Goal: Unclear

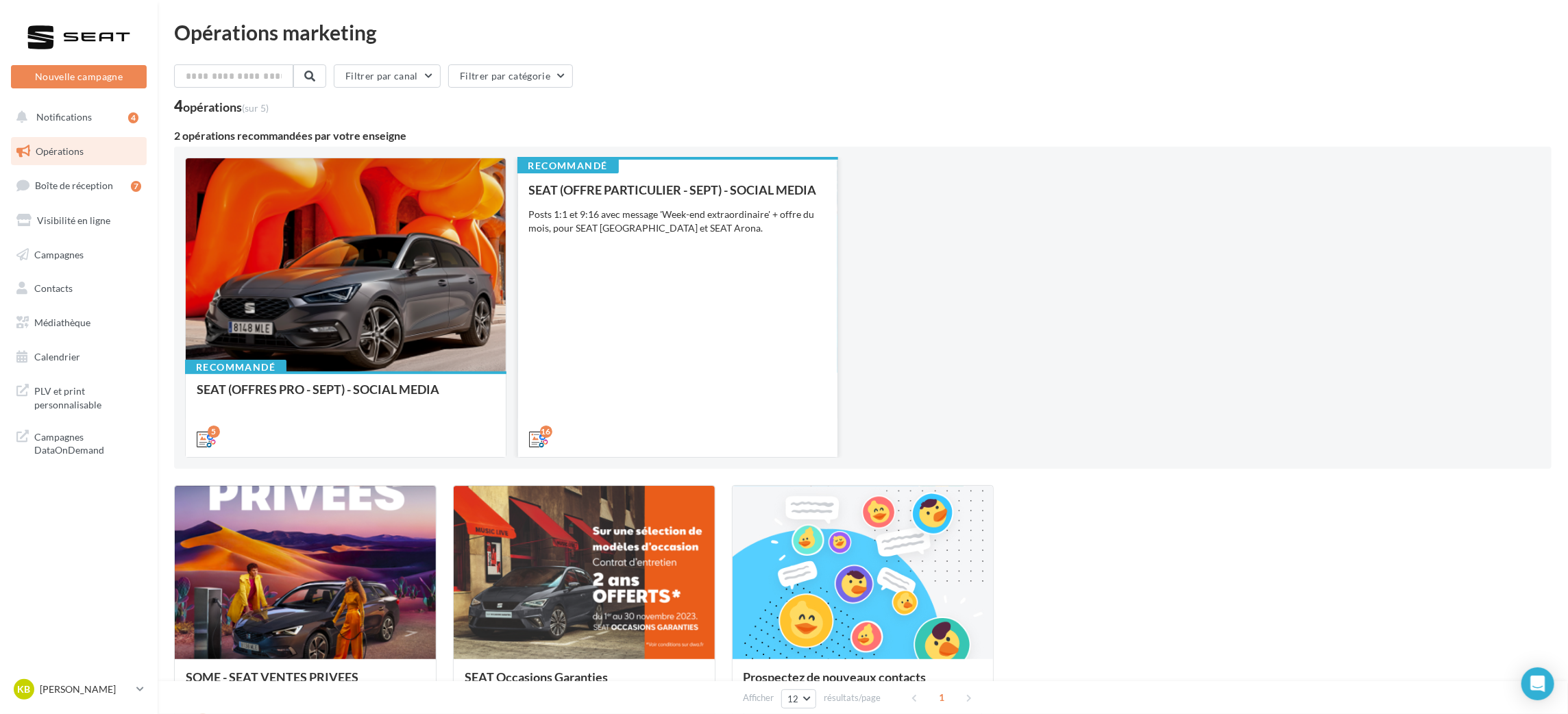
click at [631, 255] on div "SEAT (OFFRE PARTICULIER - SEPT) - SOCIAL MEDIA Posts 1:1 et 9:16 avec message '…" at bounding box center [678, 314] width 298 height 262
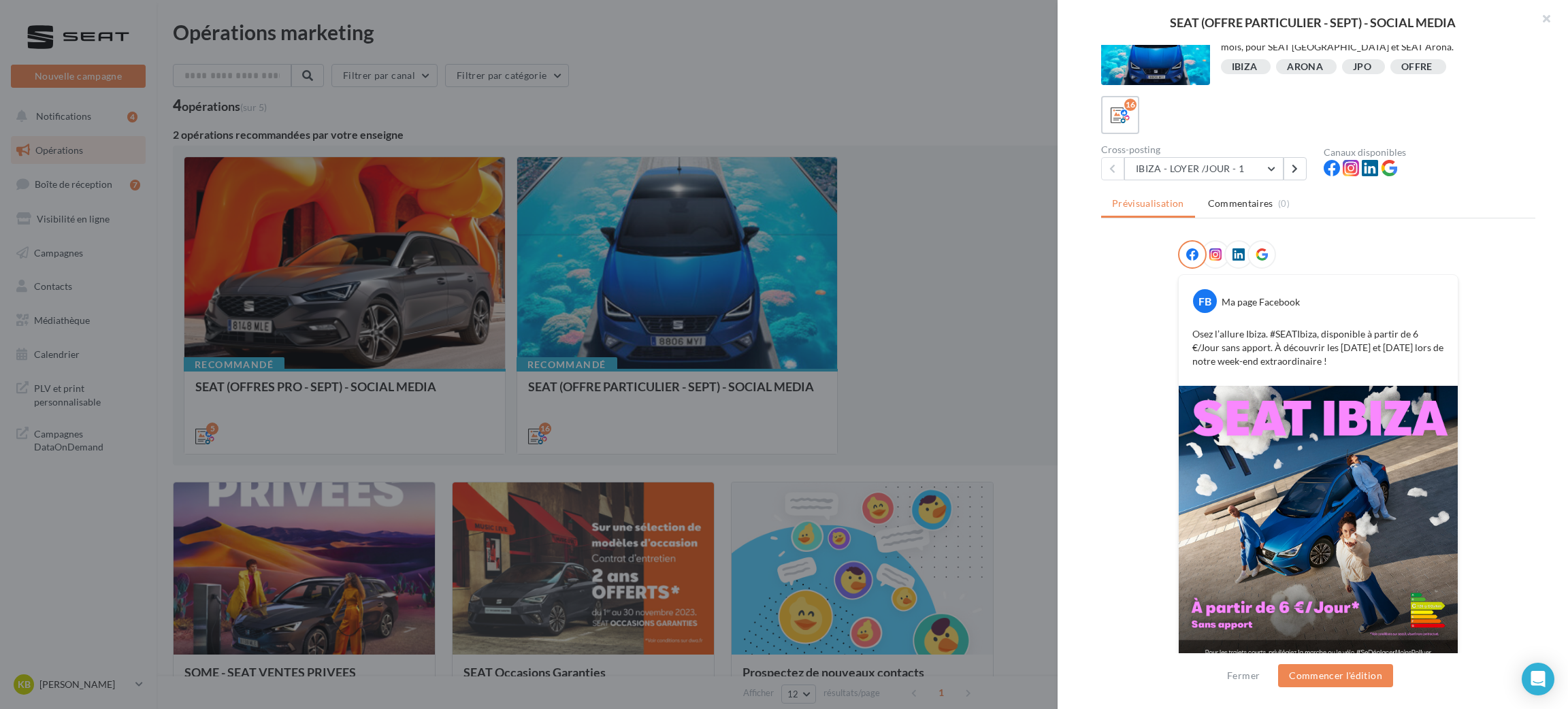
scroll to position [45, 0]
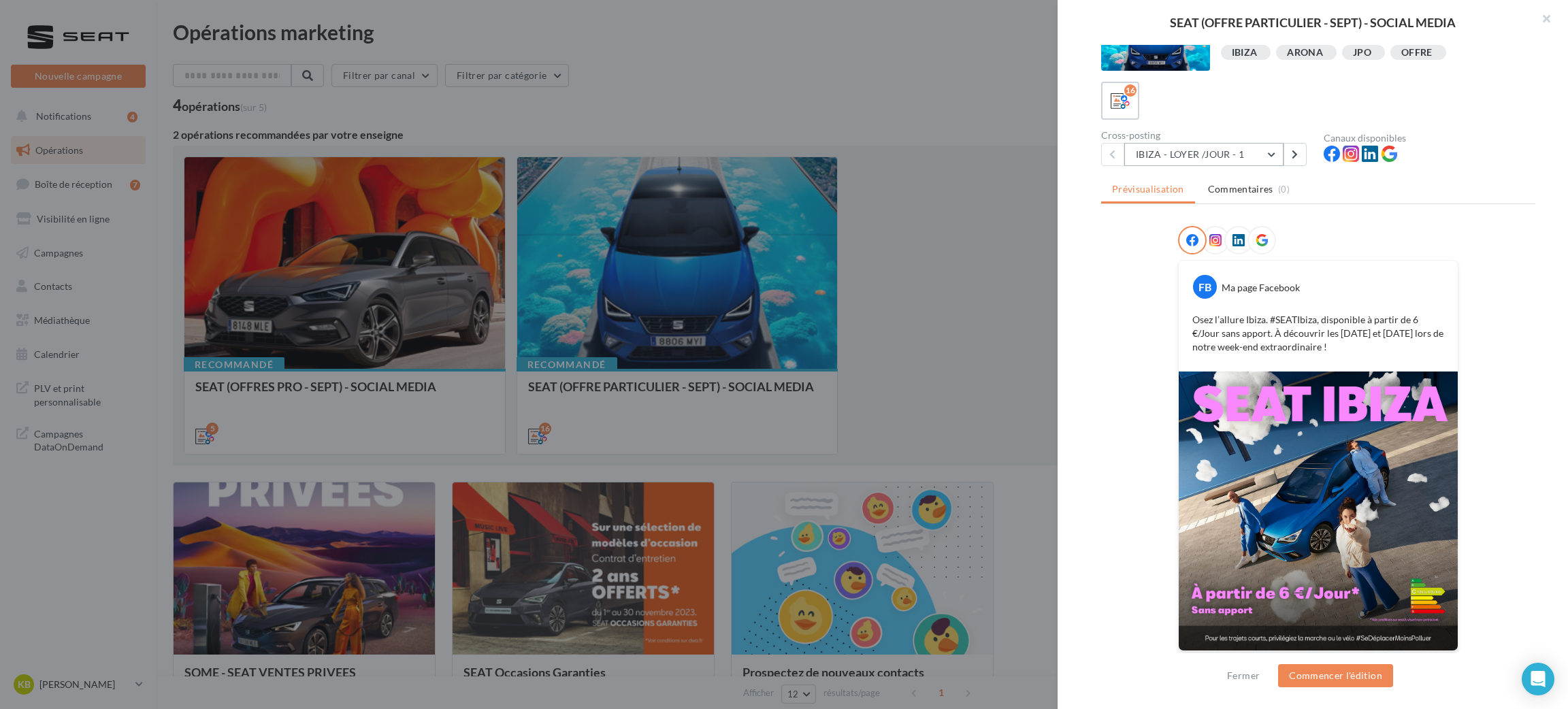
click at [1278, 154] on button "IBIZA - LOYER /JOUR - 1" at bounding box center [1205, 154] width 160 height 23
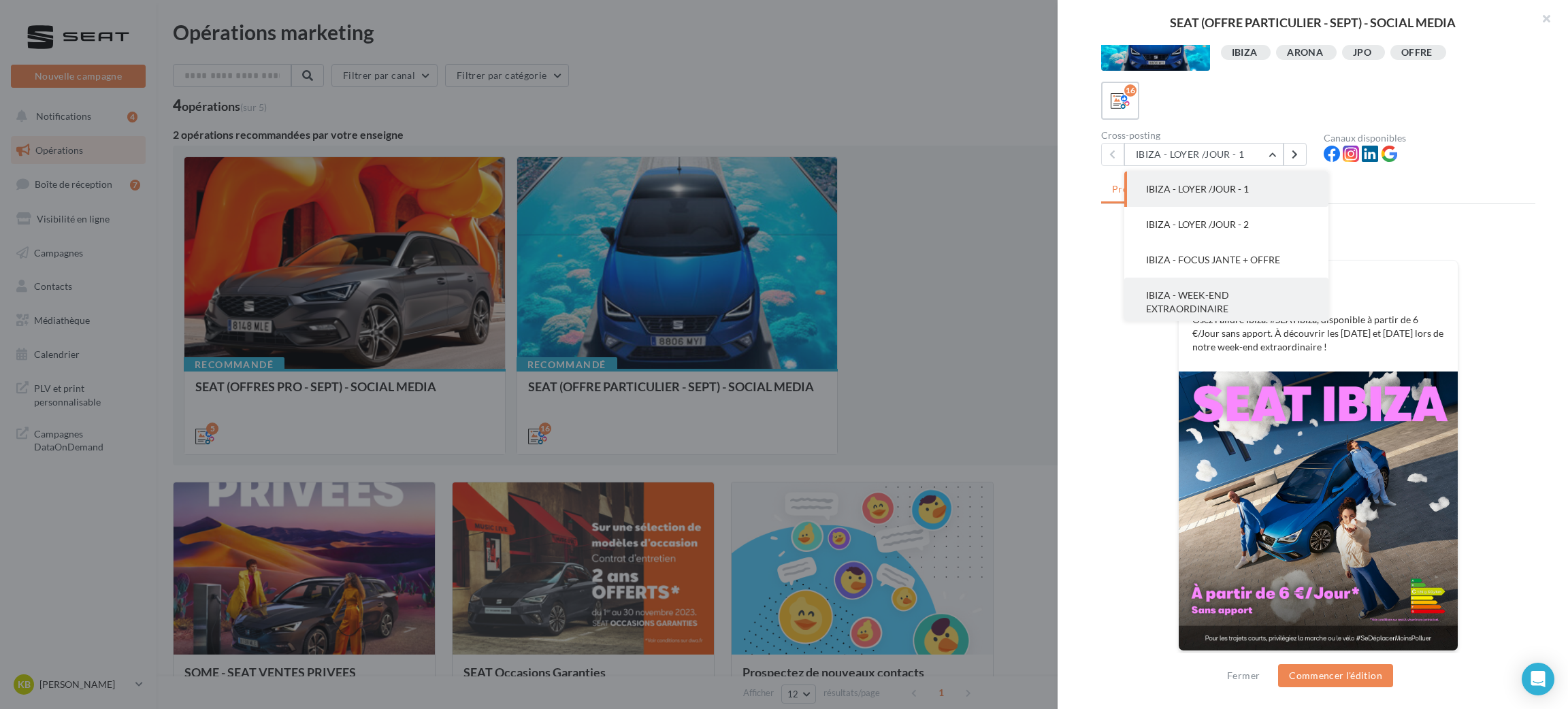
click at [1237, 301] on button "IBIZA - WEEK-END EXTRAORDINAIRE" at bounding box center [1227, 302] width 205 height 49
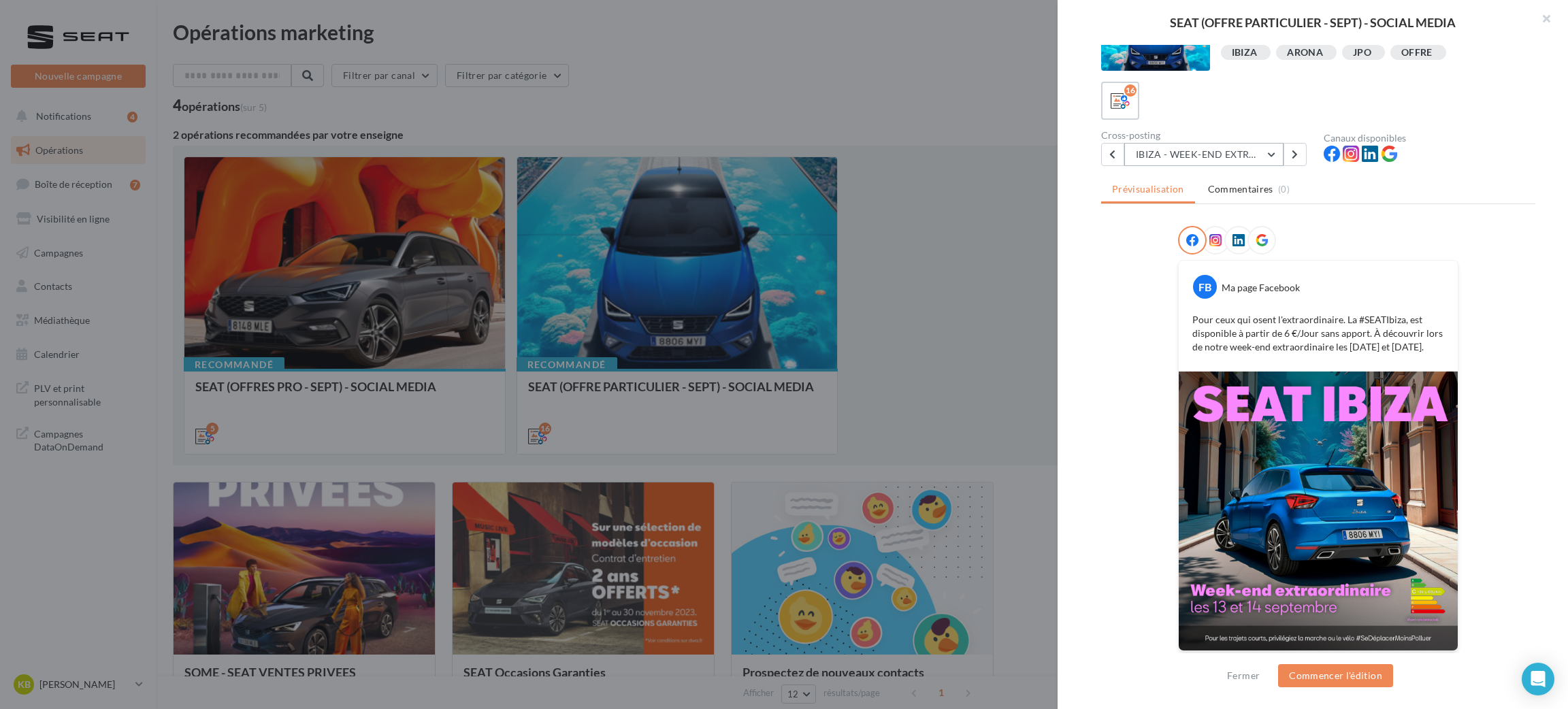
click at [1273, 160] on button "IBIZA - WEEK-END EXTRAORDINAIRE" at bounding box center [1205, 154] width 160 height 23
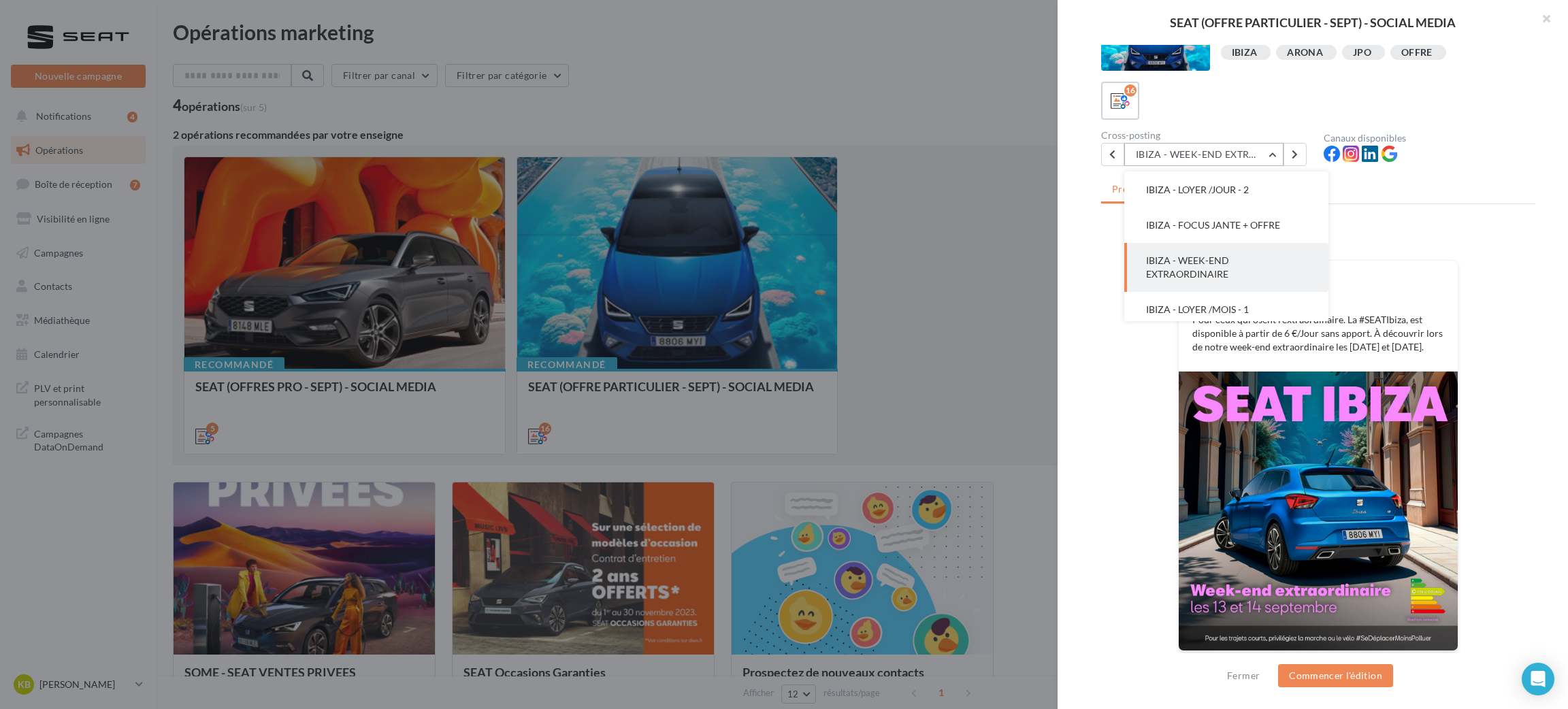
scroll to position [0, 0]
click at [1282, 194] on button "IBIZA - LOYER /JOUR - 1" at bounding box center [1227, 189] width 205 height 36
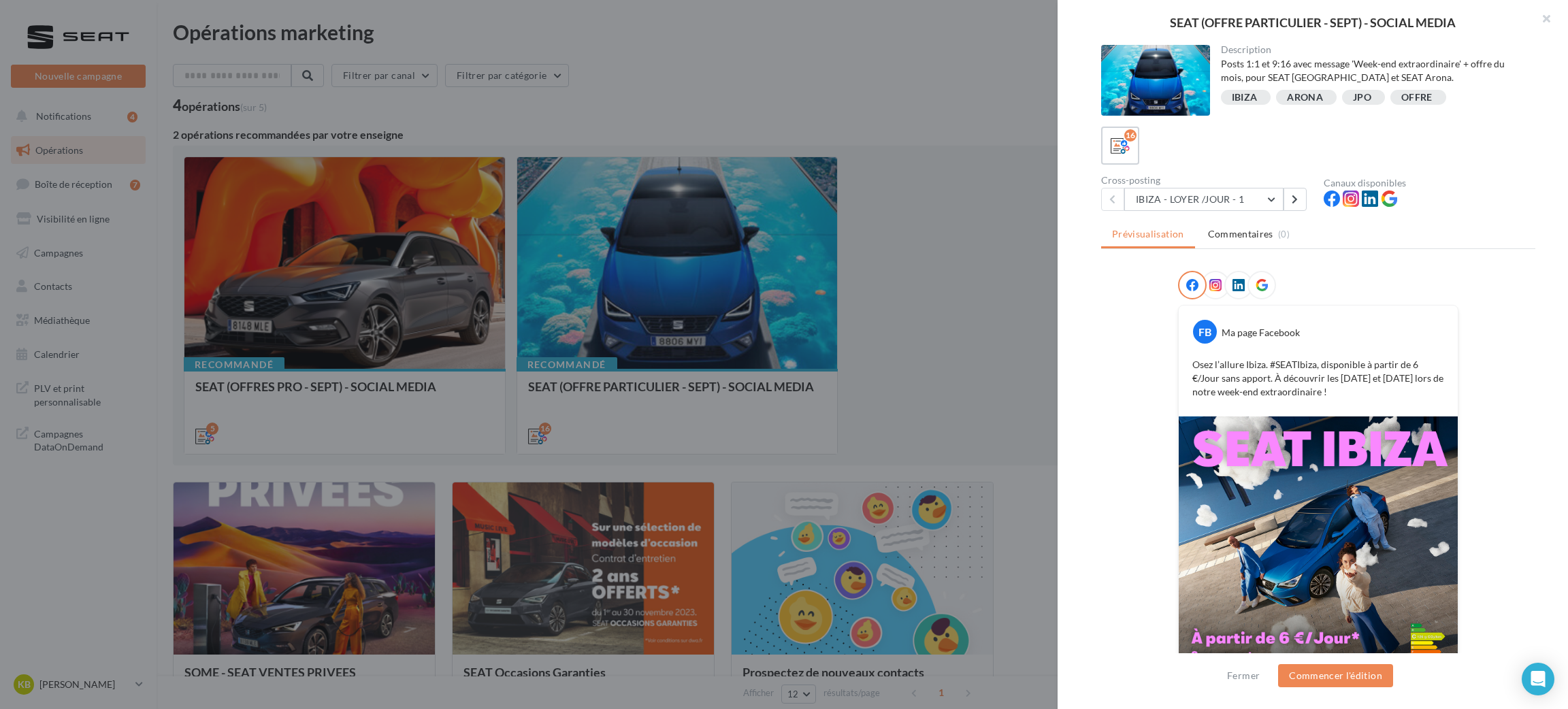
scroll to position [45, 0]
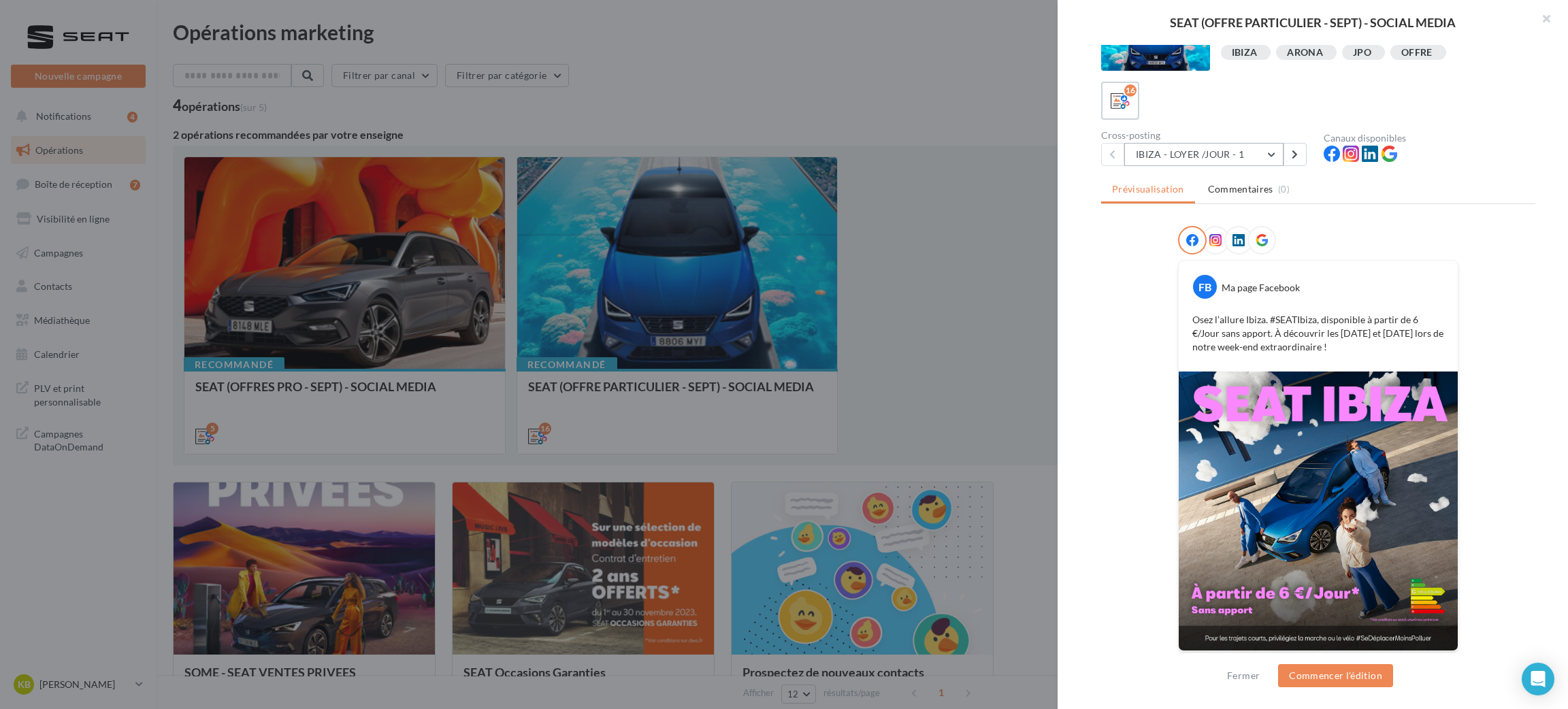
click at [1269, 143] on button "IBIZA - LOYER /JOUR - 1" at bounding box center [1205, 154] width 160 height 23
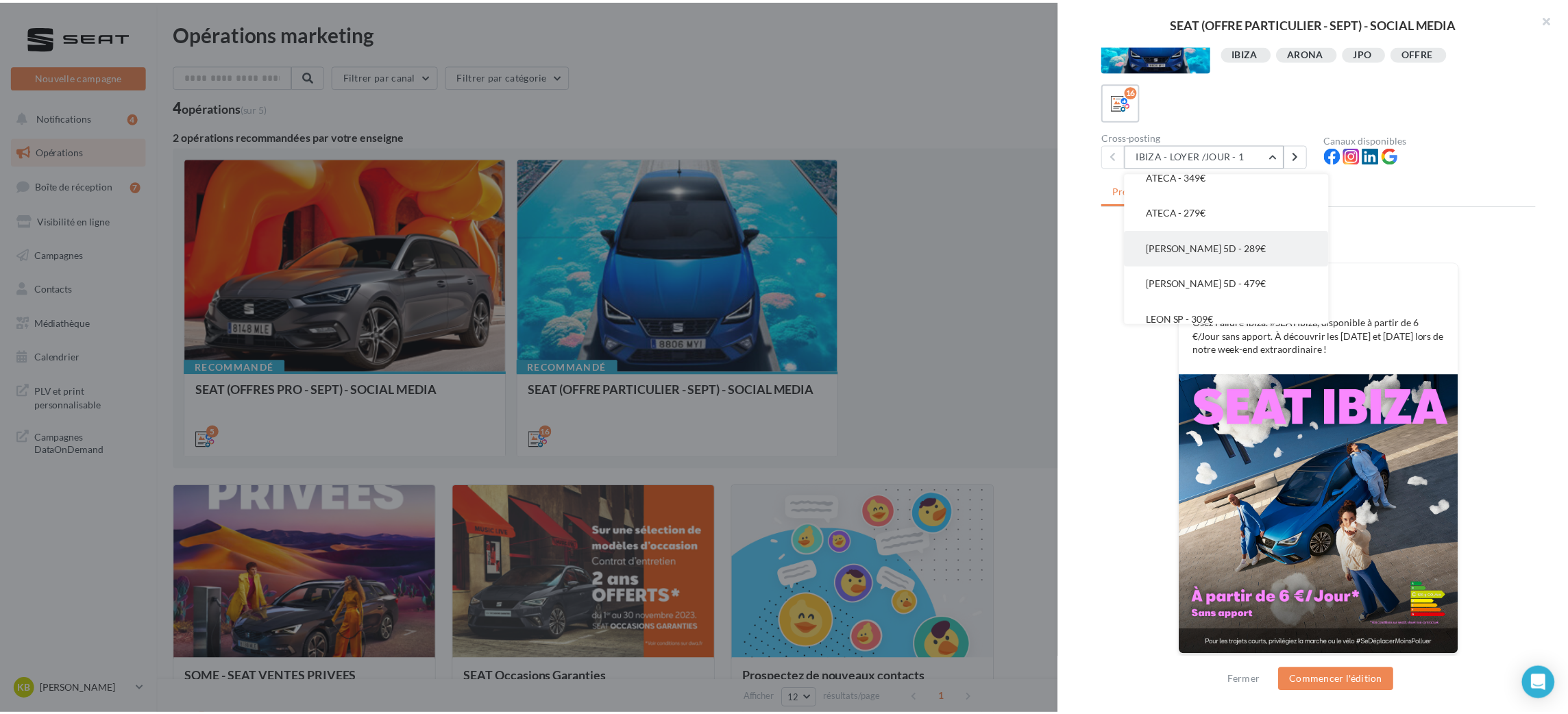
scroll to position [446, 0]
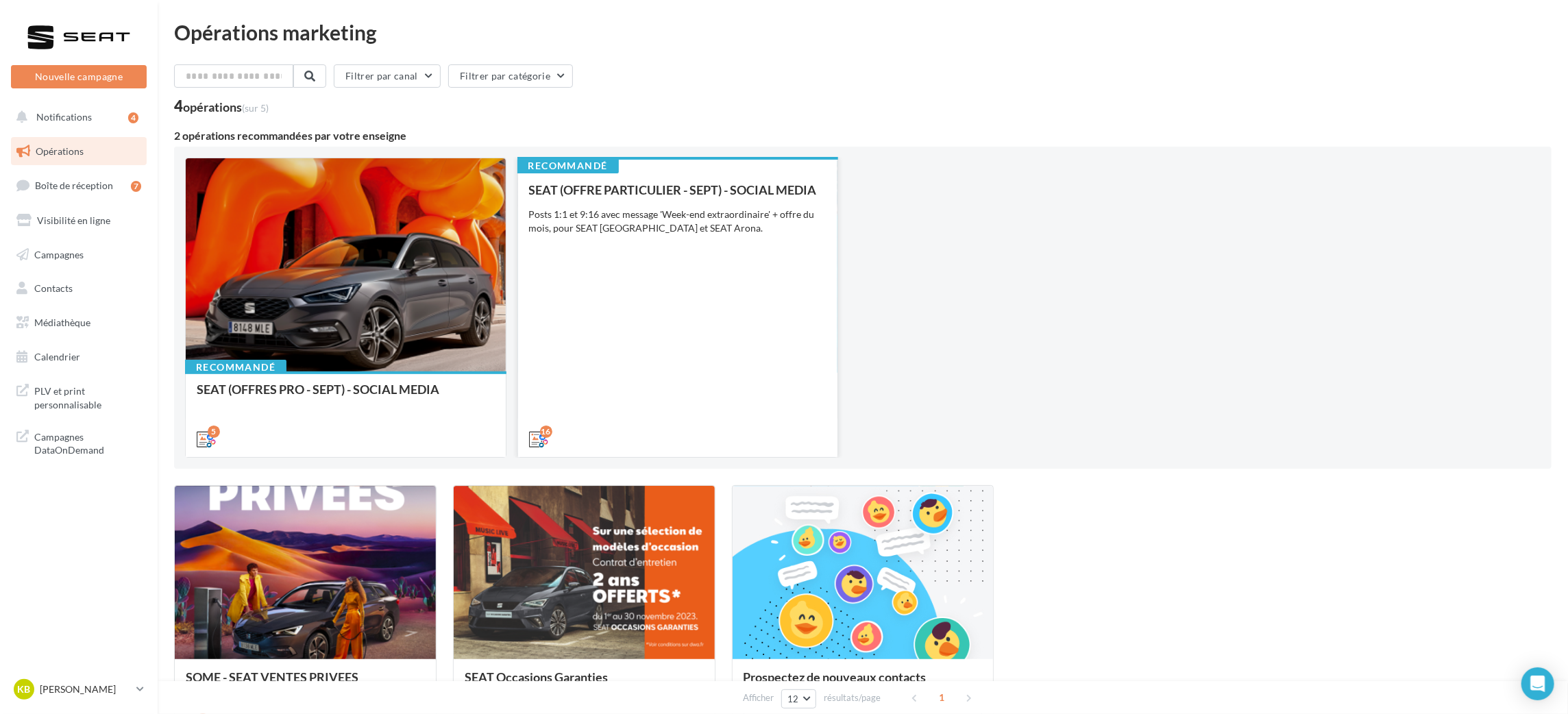
click at [537, 300] on div "SEAT (OFFRE PARTICULIER - SEPT) - SOCIAL MEDIA Posts 1:1 et 9:16 avec message '…" at bounding box center [678, 314] width 298 height 262
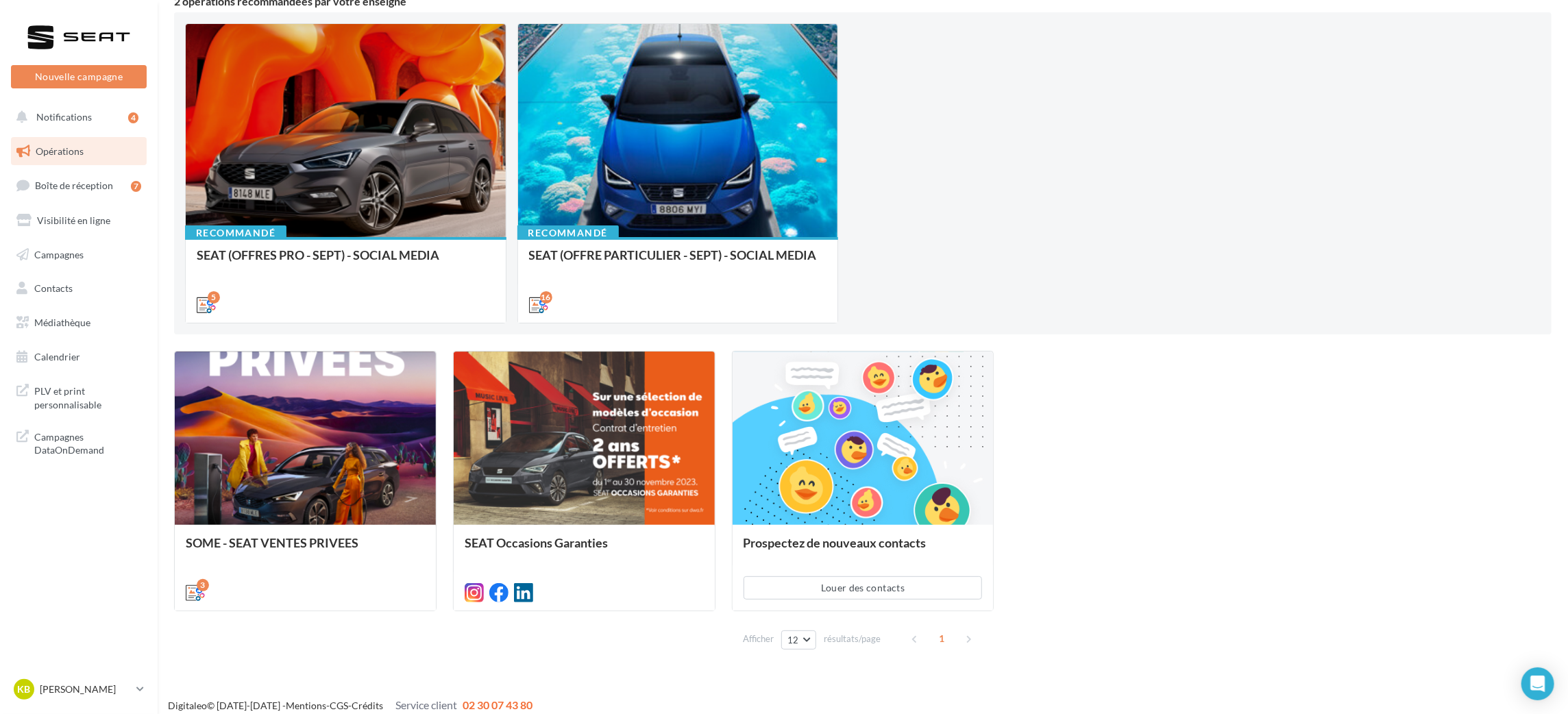
scroll to position [145, 0]
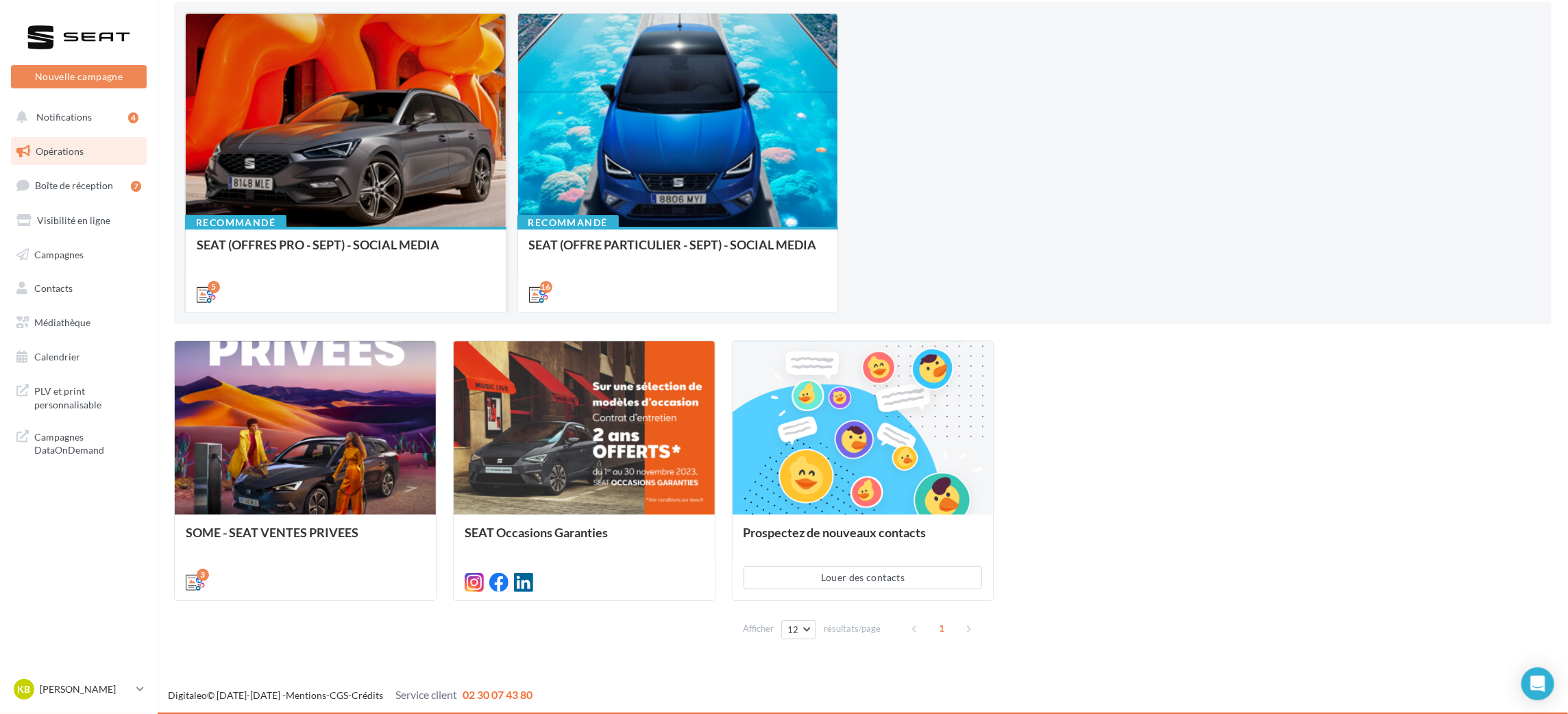
click at [396, 133] on div at bounding box center [345, 121] width 320 height 215
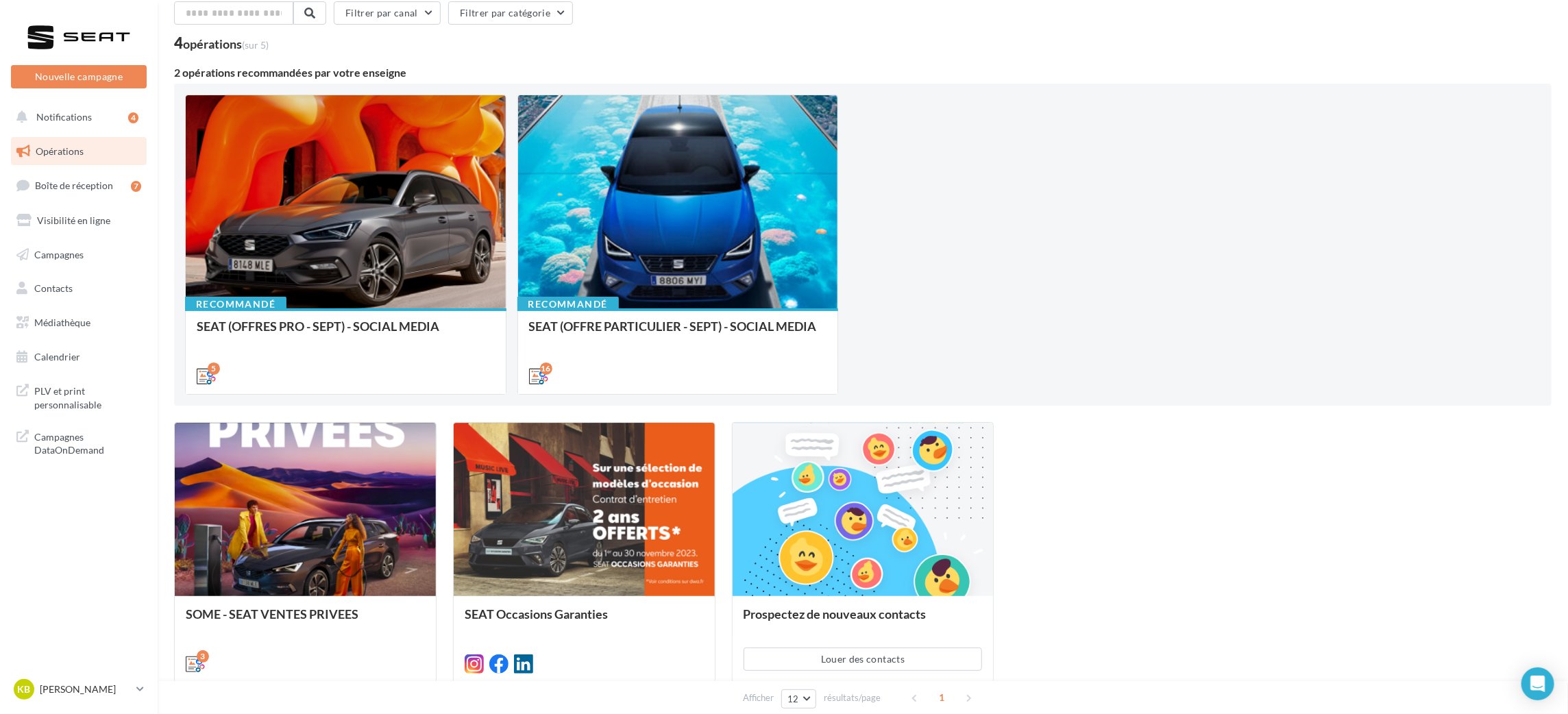
scroll to position [0, 0]
